Goal: Information Seeking & Learning: Compare options

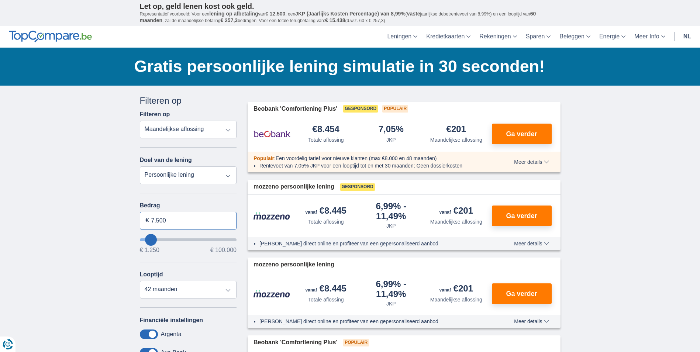
drag, startPoint x: 167, startPoint y: 221, endPoint x: 146, endPoint y: 219, distance: 21.4
click at [146, 219] on div "7.500 €" at bounding box center [188, 221] width 97 height 18
type input "21.000"
type input "21250"
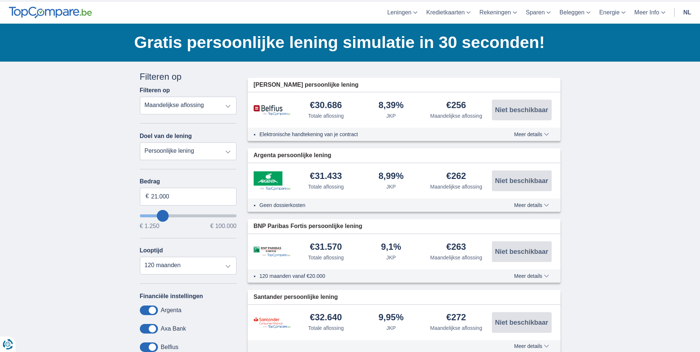
scroll to position [37, 0]
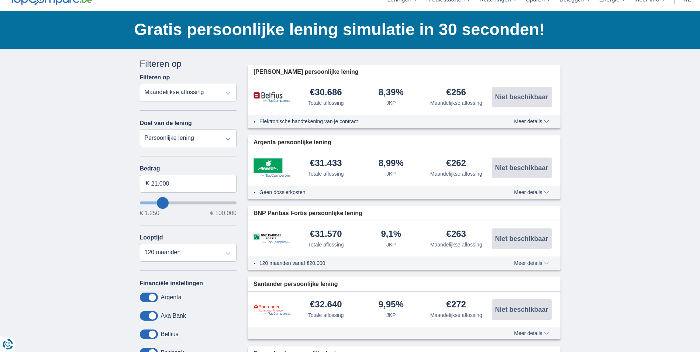
click at [528, 123] on span "Meer details" at bounding box center [531, 121] width 35 height 5
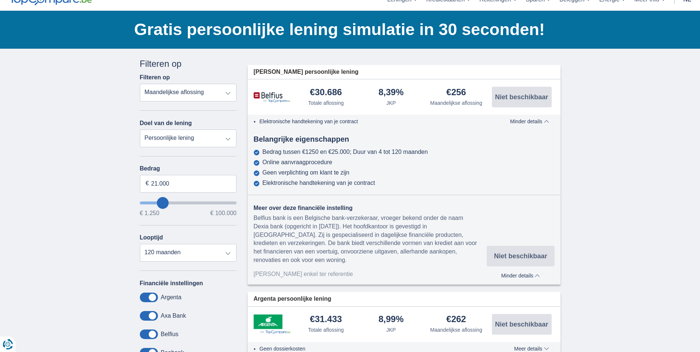
click at [528, 122] on span "Minder details" at bounding box center [529, 121] width 39 height 5
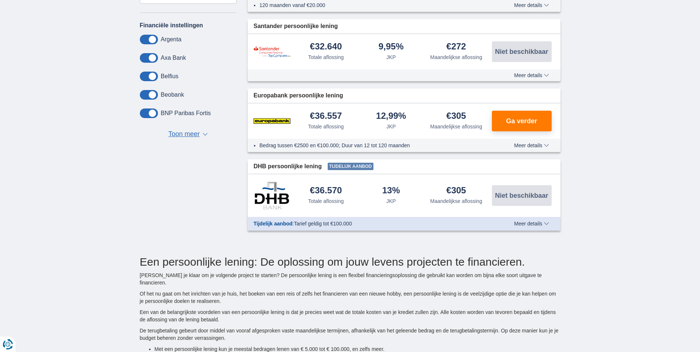
scroll to position [295, 0]
click at [188, 131] on span "Toon meer" at bounding box center [183, 134] width 31 height 10
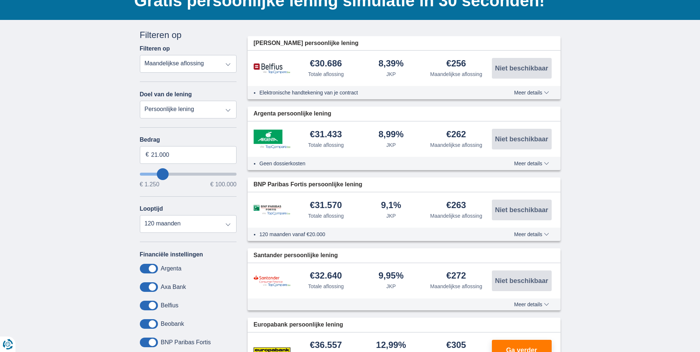
scroll to position [74, 0]
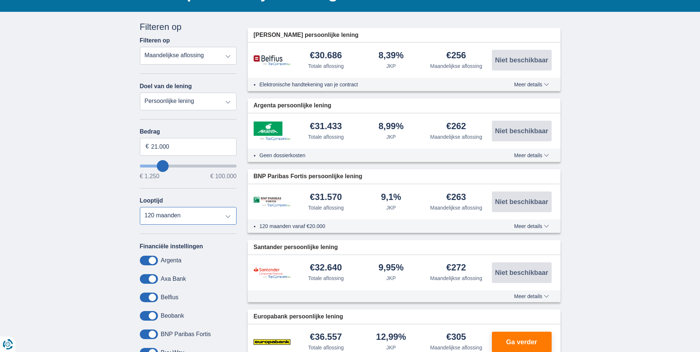
click at [180, 212] on select "12 maanden 18 maanden 24 maanden 30 maanden 36 maanden 42 maanden 48 maanden 60…" at bounding box center [188, 216] width 97 height 18
click at [140, 207] on select "12 maanden 18 maanden 24 maanden 30 maanden 36 maanden 42 maanden 48 maanden 60…" at bounding box center [188, 216] width 97 height 18
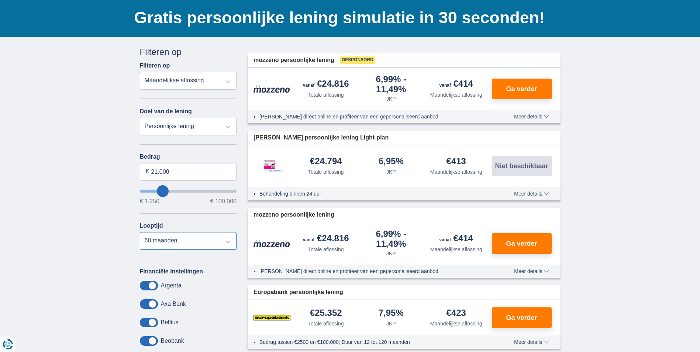
scroll to position [37, 0]
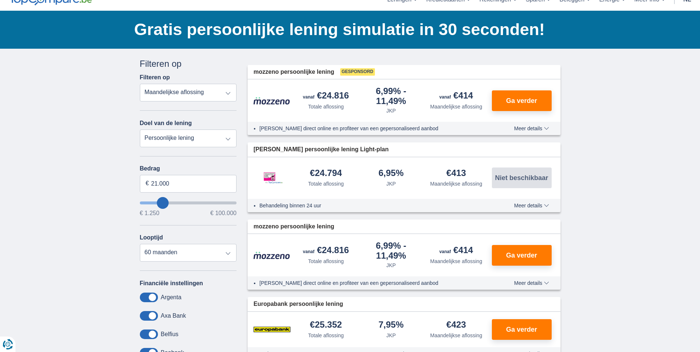
click at [534, 206] on span "Meer details" at bounding box center [531, 205] width 35 height 5
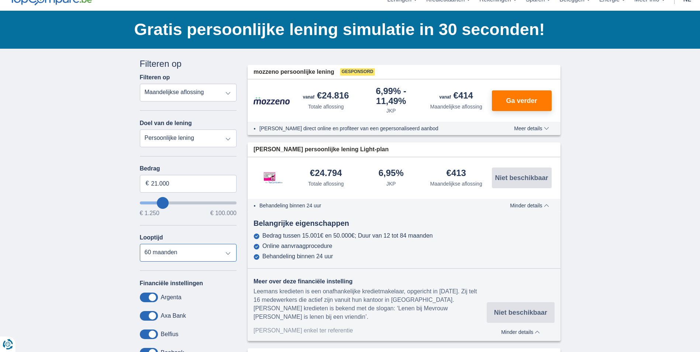
click at [181, 252] on select "12 maanden 18 maanden 24 maanden 30 maanden 36 maanden 42 maanden 48 maanden 60…" at bounding box center [188, 253] width 97 height 18
select select "48"
click at [140, 244] on select "12 maanden 18 maanden 24 maanden 30 maanden 36 maanden 42 maanden 48 maanden 60…" at bounding box center [188, 253] width 97 height 18
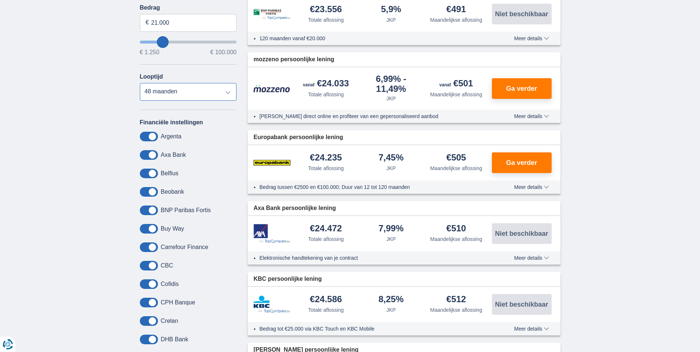
scroll to position [0, 0]
